Goal: Transaction & Acquisition: Subscribe to service/newsletter

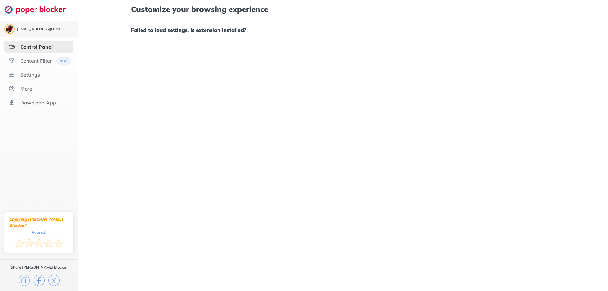
click at [39, 52] on div "Control Panel" at bounding box center [38, 46] width 69 height 11
click at [38, 58] on div "Content Filter" at bounding box center [36, 61] width 32 height 6
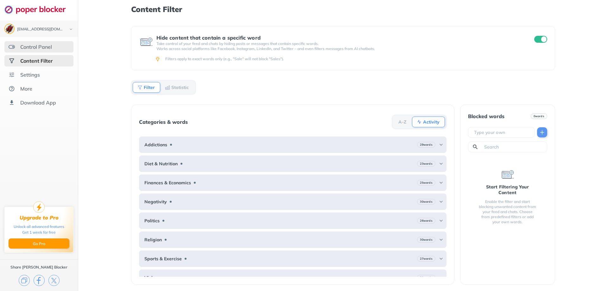
click at [47, 49] on div "Control Panel" at bounding box center [36, 47] width 32 height 6
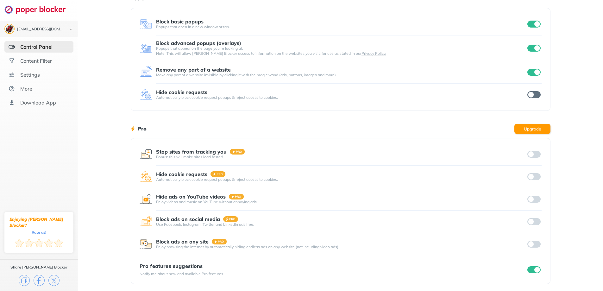
scroll to position [33, 0]
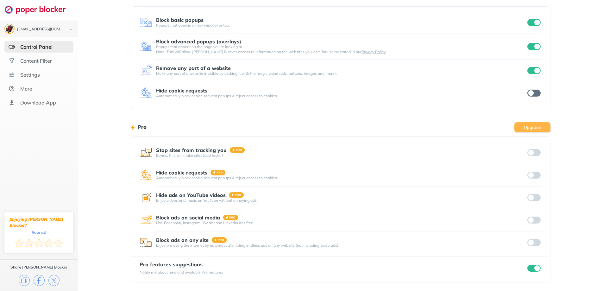
click at [535, 130] on button "Upgrade" at bounding box center [533, 127] width 36 height 10
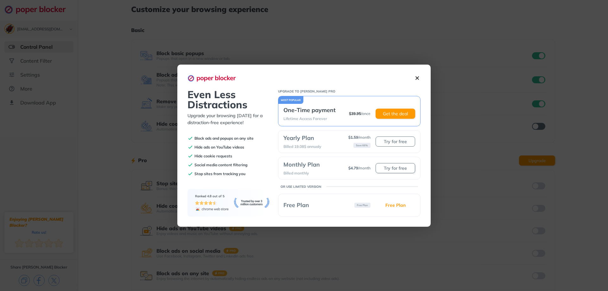
click at [401, 167] on button "Try for free" at bounding box center [396, 168] width 40 height 10
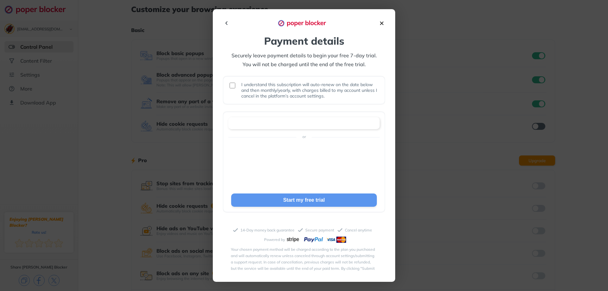
click at [234, 83] on input "checkbox" at bounding box center [233, 86] width 6 height 6
checkbox input "true"
click at [314, 201] on span "Start my free trial" at bounding box center [304, 199] width 42 height 5
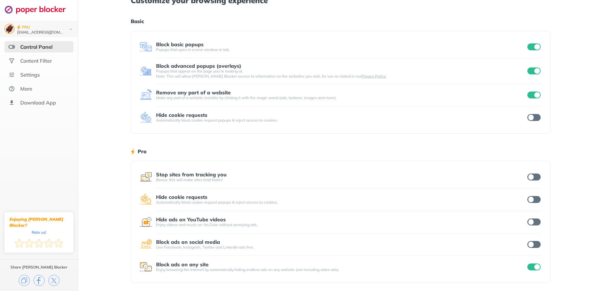
scroll to position [10, 0]
click at [531, 176] on input "checkbox" at bounding box center [534, 176] width 13 height 7
click at [532, 220] on input "checkbox" at bounding box center [534, 221] width 13 height 7
click at [534, 242] on input "checkbox" at bounding box center [534, 243] width 13 height 7
